Goal: Information Seeking & Learning: Learn about a topic

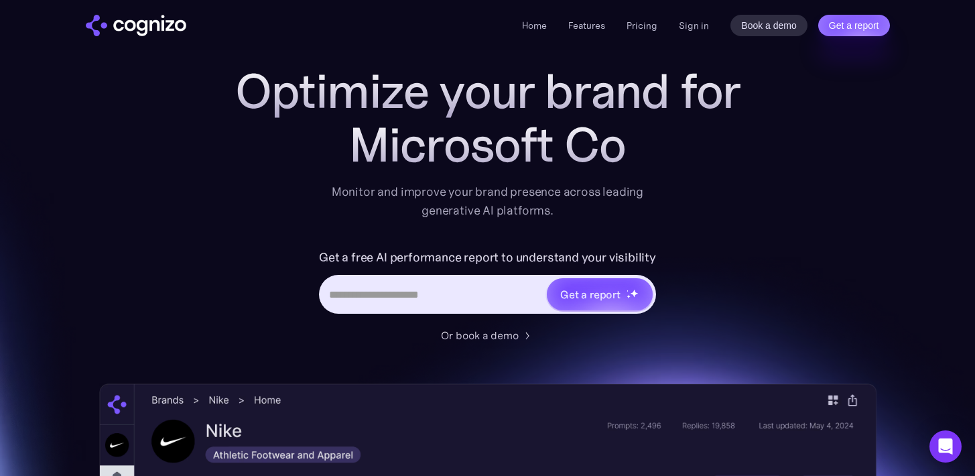
scroll to position [44, 0]
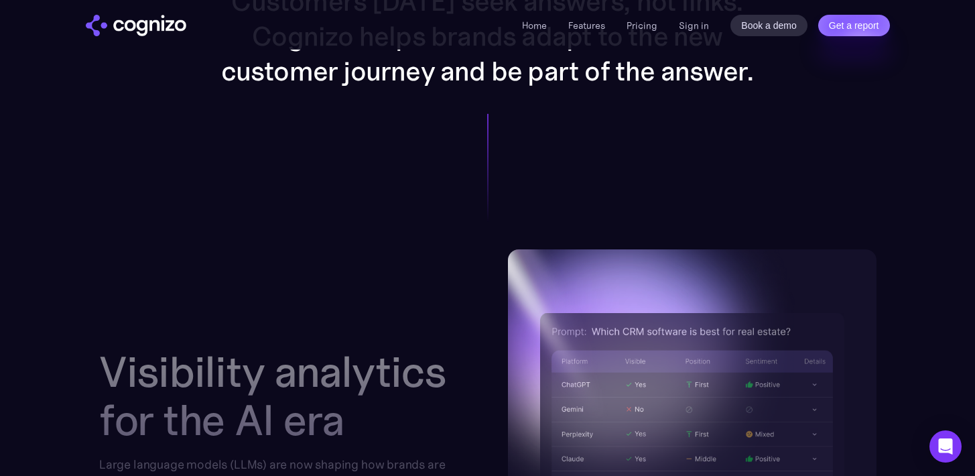
scroll to position [1287, 0]
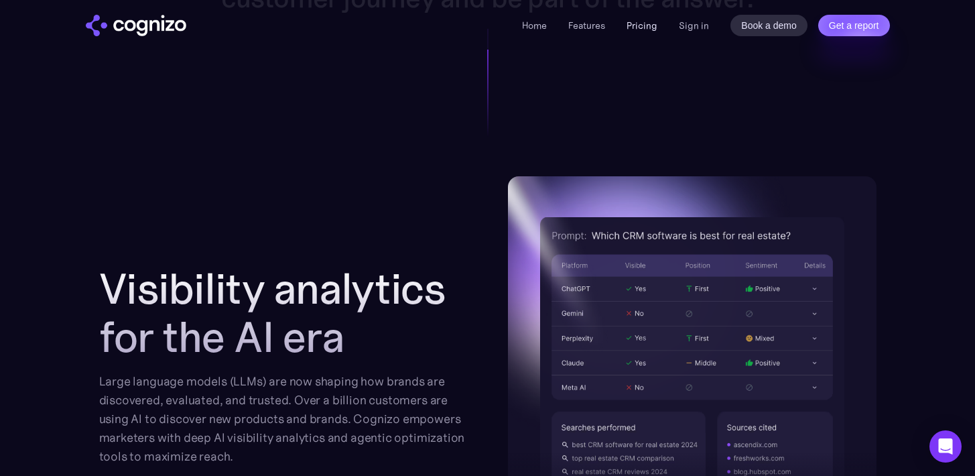
click at [630, 27] on link "Pricing" at bounding box center [642, 25] width 31 height 12
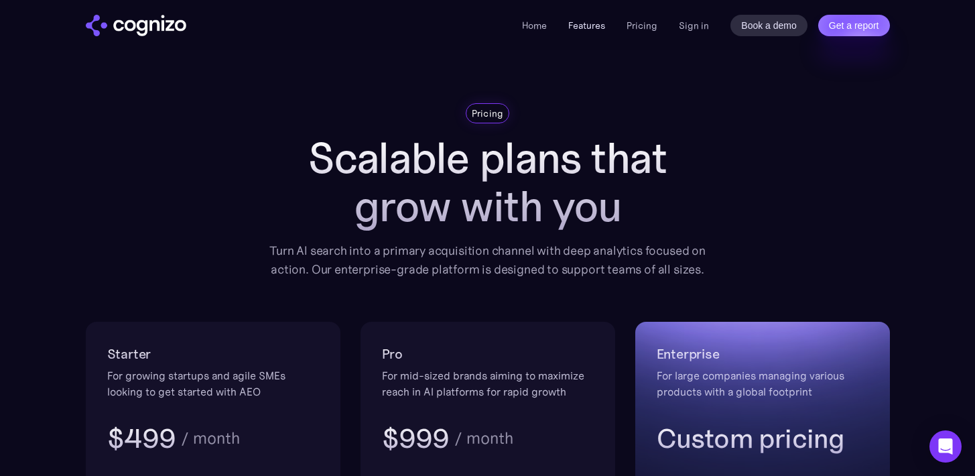
click at [570, 29] on link "Features" at bounding box center [586, 25] width 37 height 12
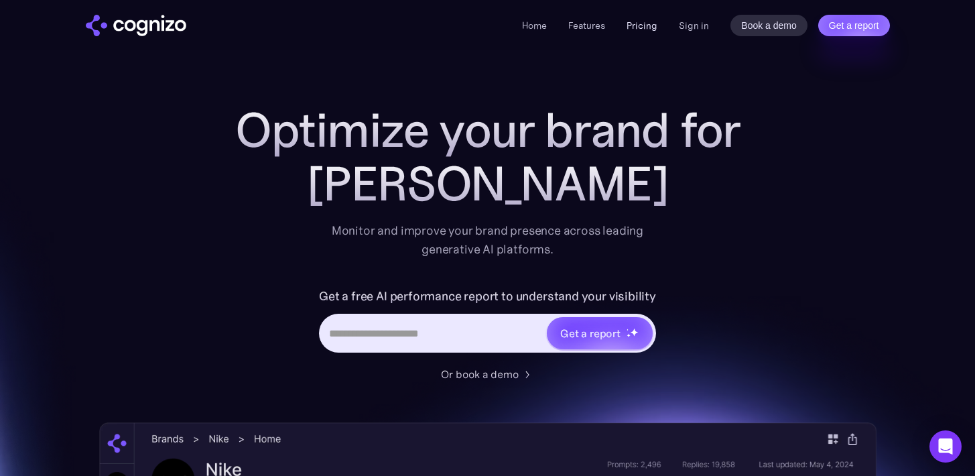
click at [637, 25] on link "Pricing" at bounding box center [642, 25] width 31 height 12
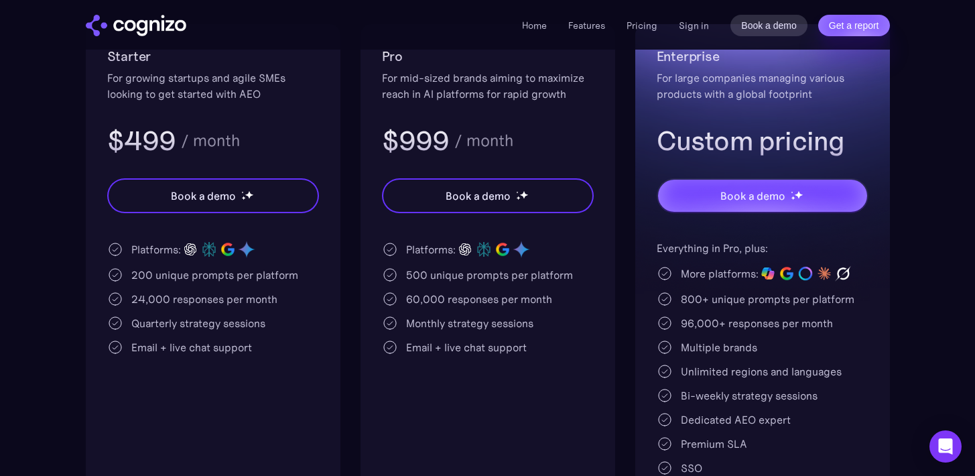
scroll to position [299, 0]
